Goal: Transaction & Acquisition: Download file/media

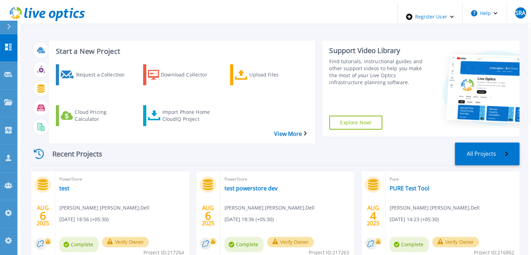
click at [289, 142] on div "Recent Projects All Projects" at bounding box center [275, 153] width 490 height 23
click at [261, 144] on div "Recent Projects All Projects" at bounding box center [275, 153] width 490 height 23
click at [419, 185] on link "PURE Test Tool" at bounding box center [410, 188] width 40 height 7
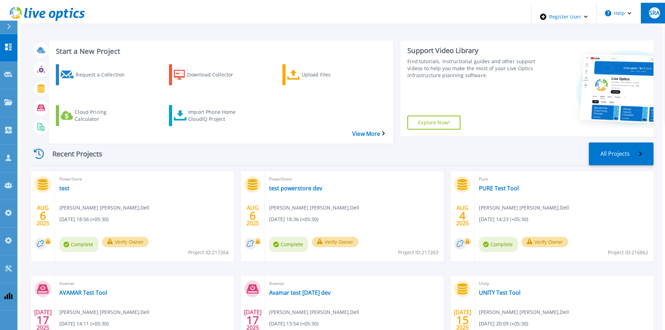
click at [656, 16] on button "SRA" at bounding box center [654, 13] width 27 height 21
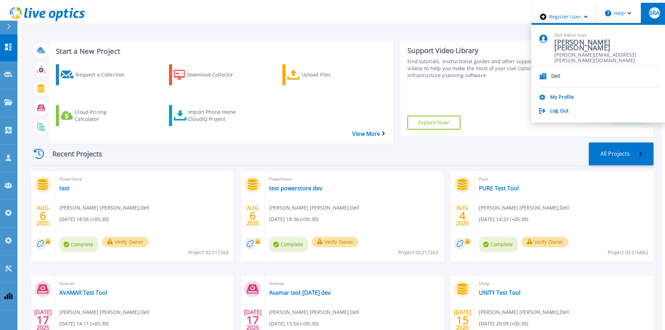
click at [563, 111] on div "Log Out" at bounding box center [600, 111] width 120 height 7
click at [566, 108] on link "Log Out" at bounding box center [559, 111] width 19 height 7
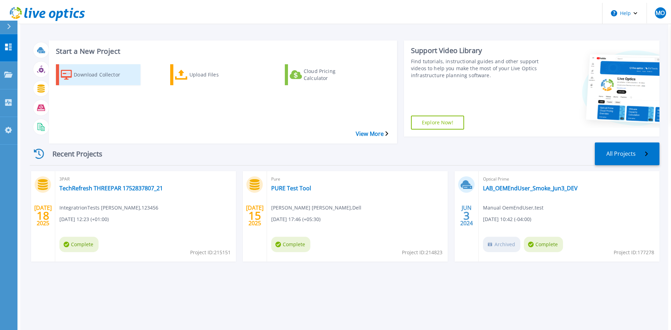
click at [104, 69] on div "Download Collector" at bounding box center [102, 74] width 56 height 17
